Goal: Find specific page/section: Find specific page/section

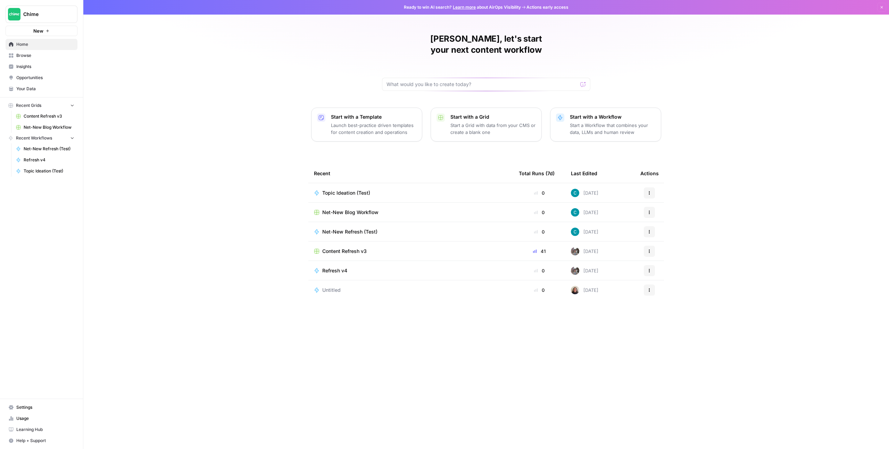
click at [397, 209] on div "Net-New Blog Workflow" at bounding box center [411, 212] width 194 height 7
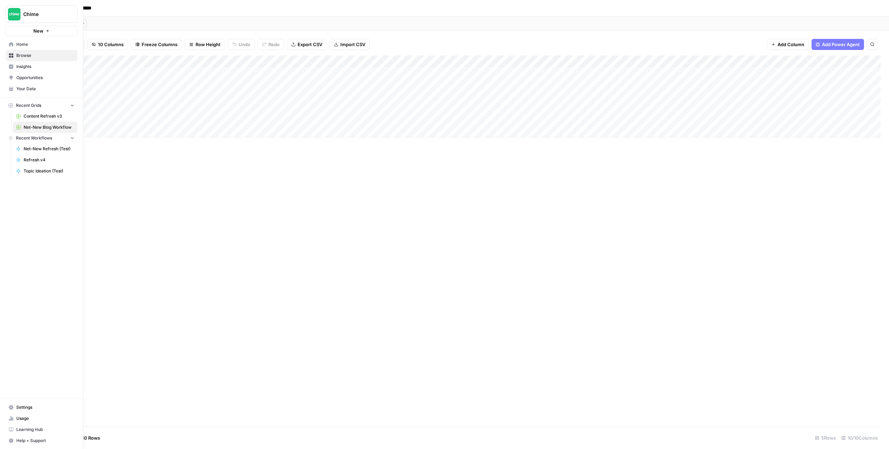
click at [23, 48] on link "Home" at bounding box center [42, 44] width 72 height 11
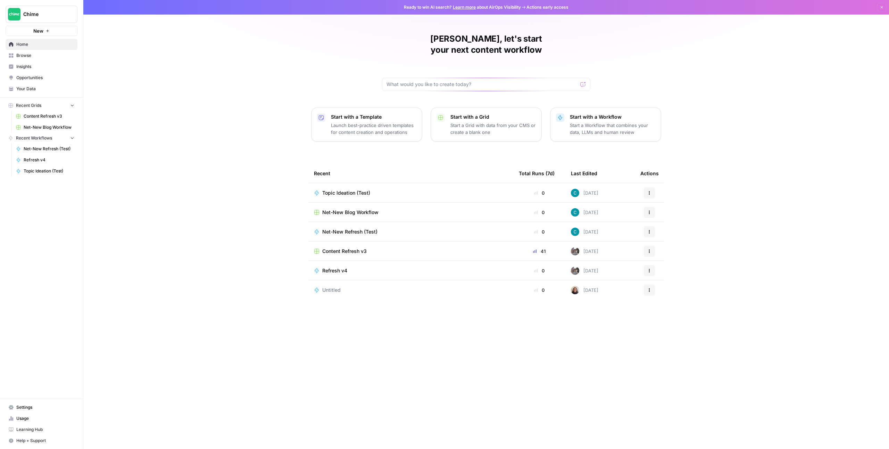
click at [377, 190] on div "Topic Ideation (Test)" at bounding box center [411, 193] width 194 height 7
